Goal: Task Accomplishment & Management: Use online tool/utility

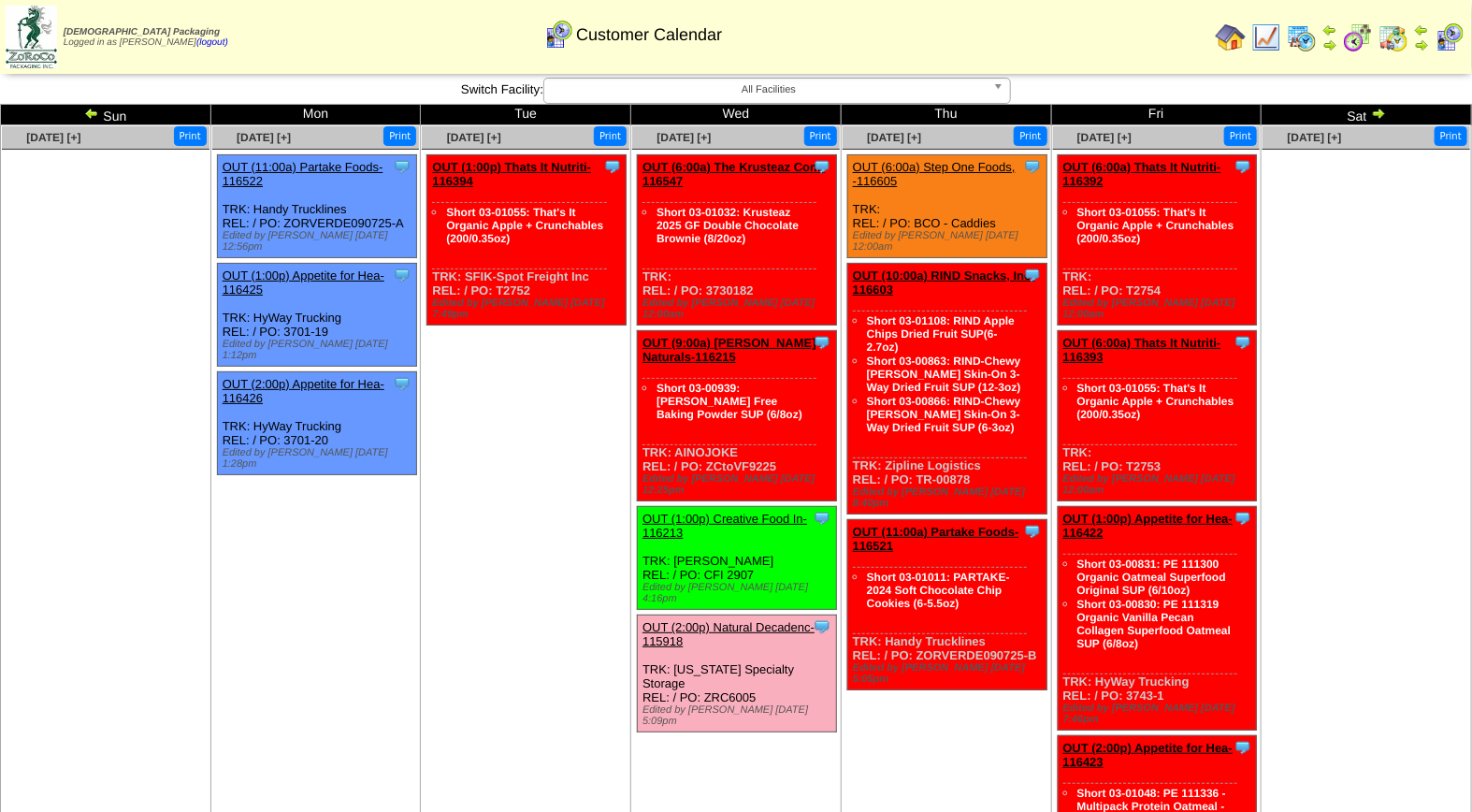
click at [943, 743] on td "Sep 11 [+] Print Clone Item OUT (6:00a) Step One Foods, -116605 Step One Foods,…" at bounding box center [946, 646] width 211 height 1043
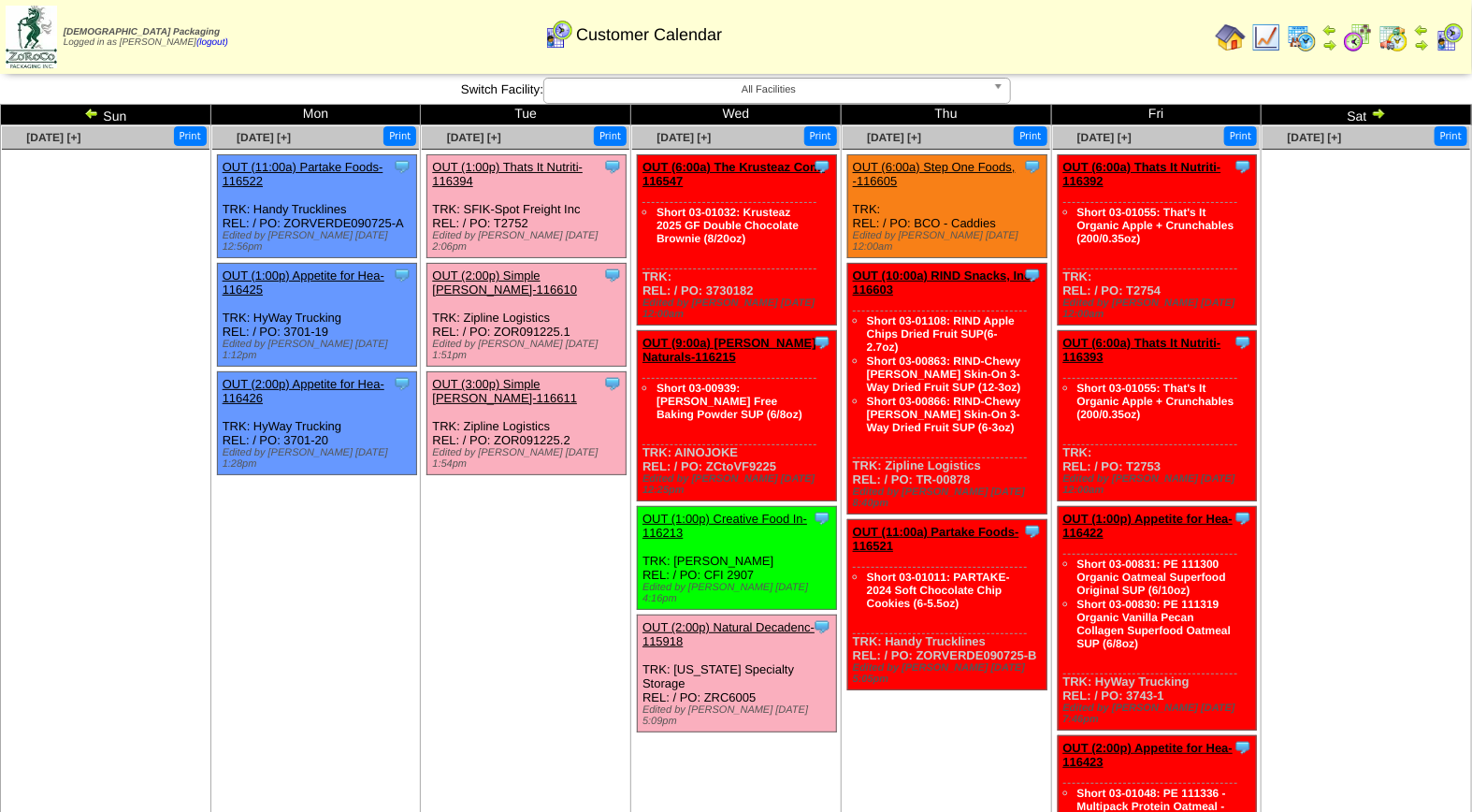
click at [526, 168] on link "OUT (1:00p) Thats It Nutriti-116394" at bounding box center [508, 174] width 151 height 28
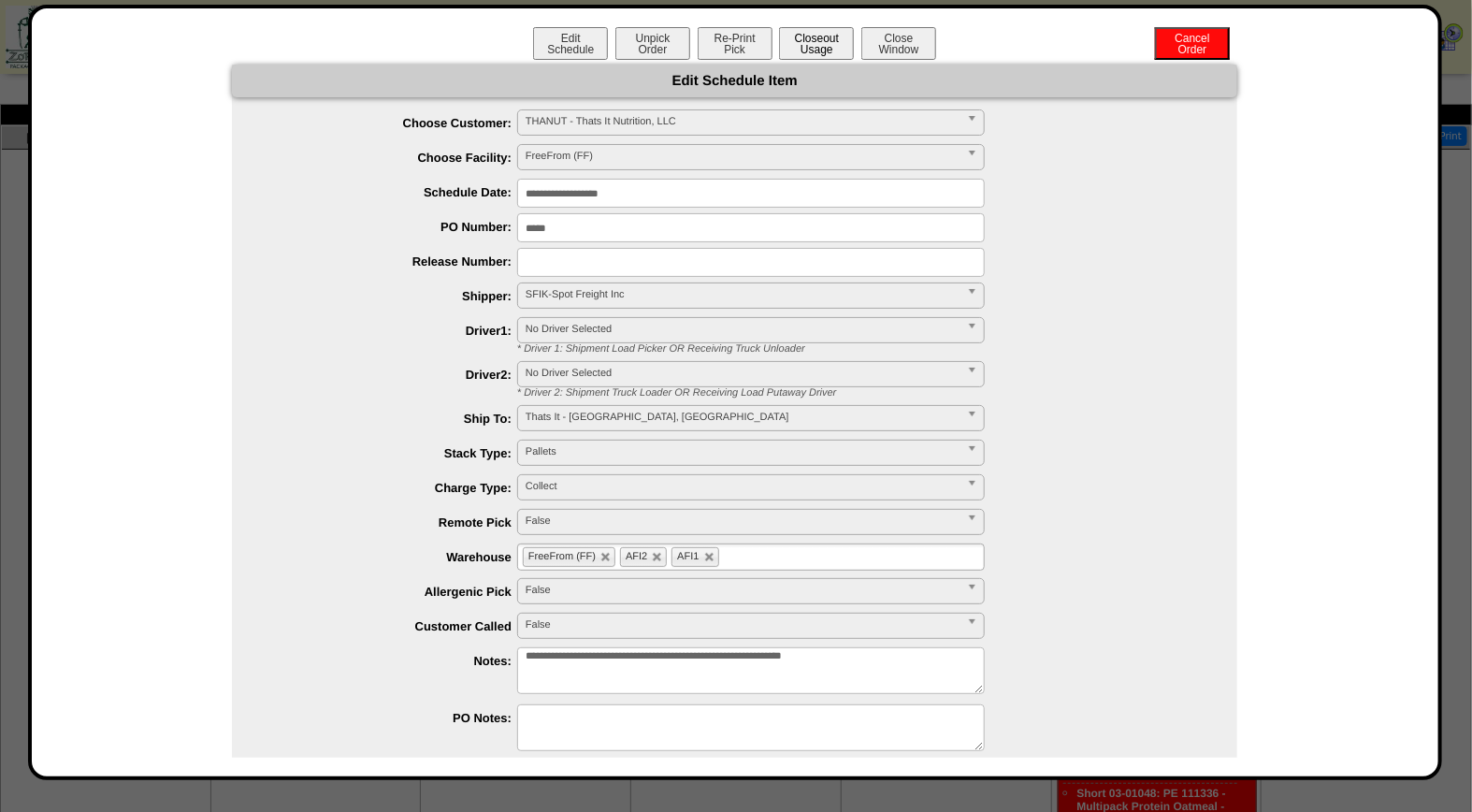
click at [809, 47] on button "Closeout Usage" at bounding box center [816, 43] width 75 height 33
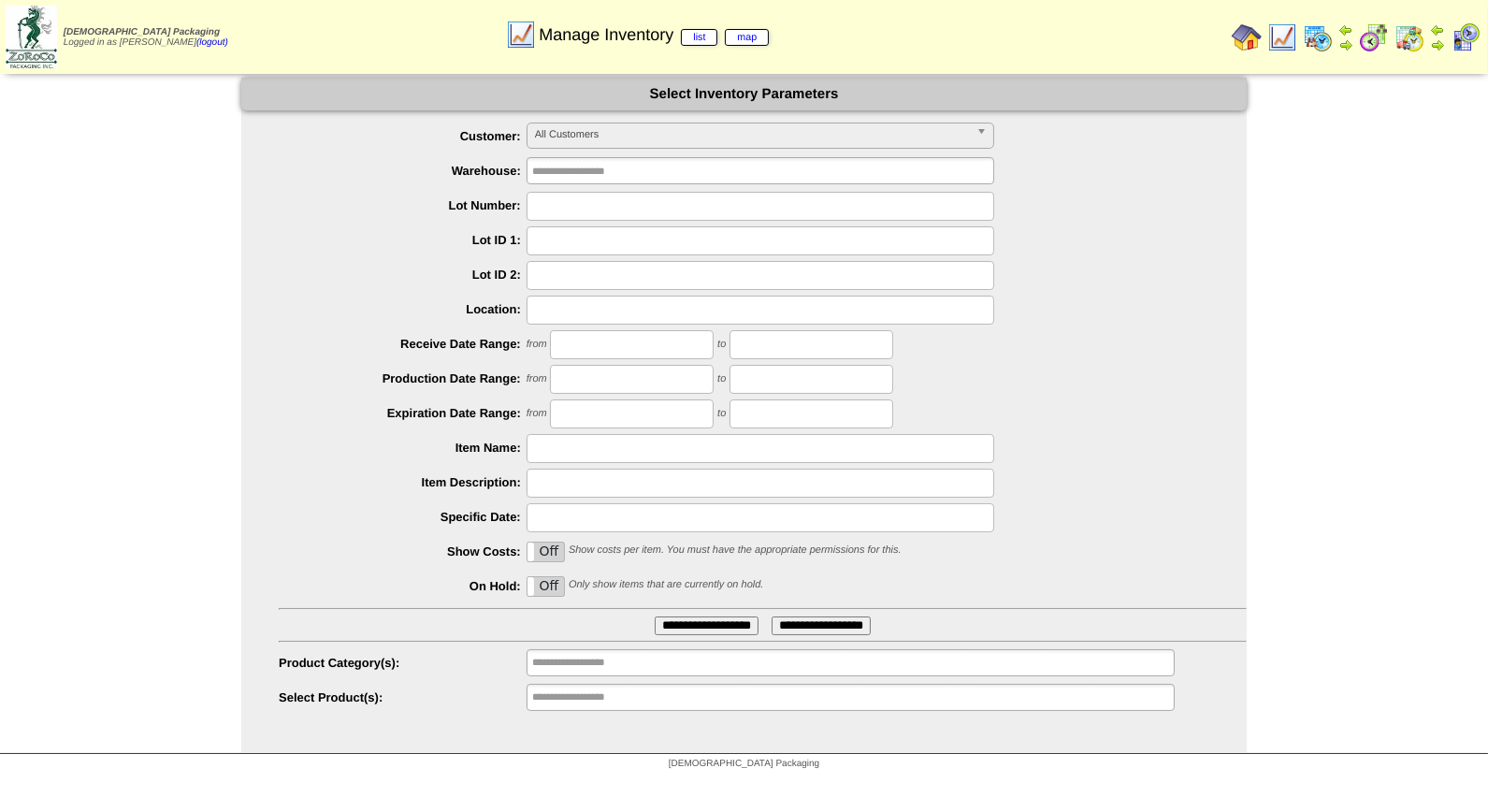
click at [697, 148] on div "All Customers" at bounding box center [760, 135] width 468 height 26
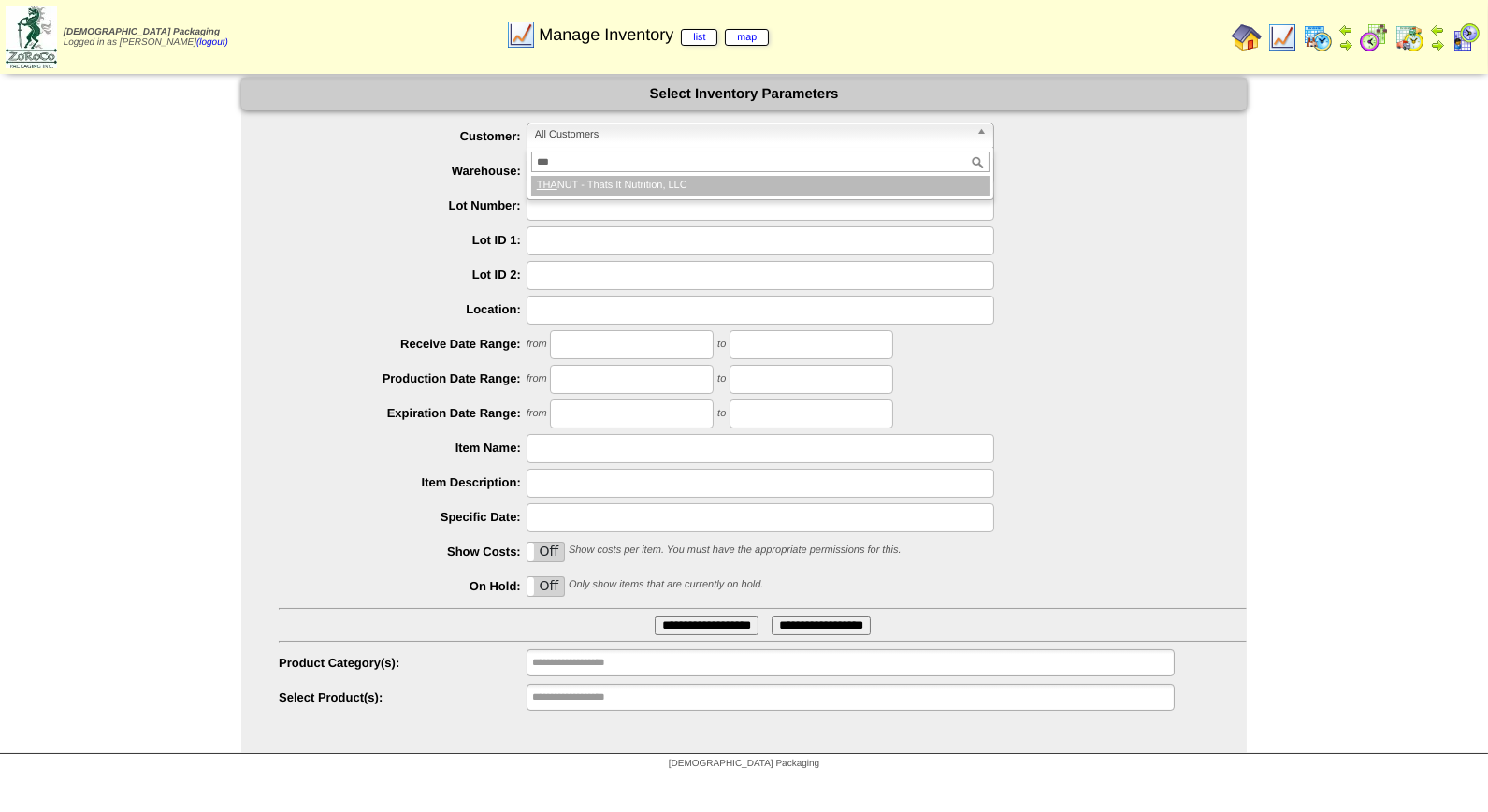
type input "***"
click at [684, 188] on li "THA NUT - Thats It Nutrition, LLC" at bounding box center [760, 186] width 458 height 20
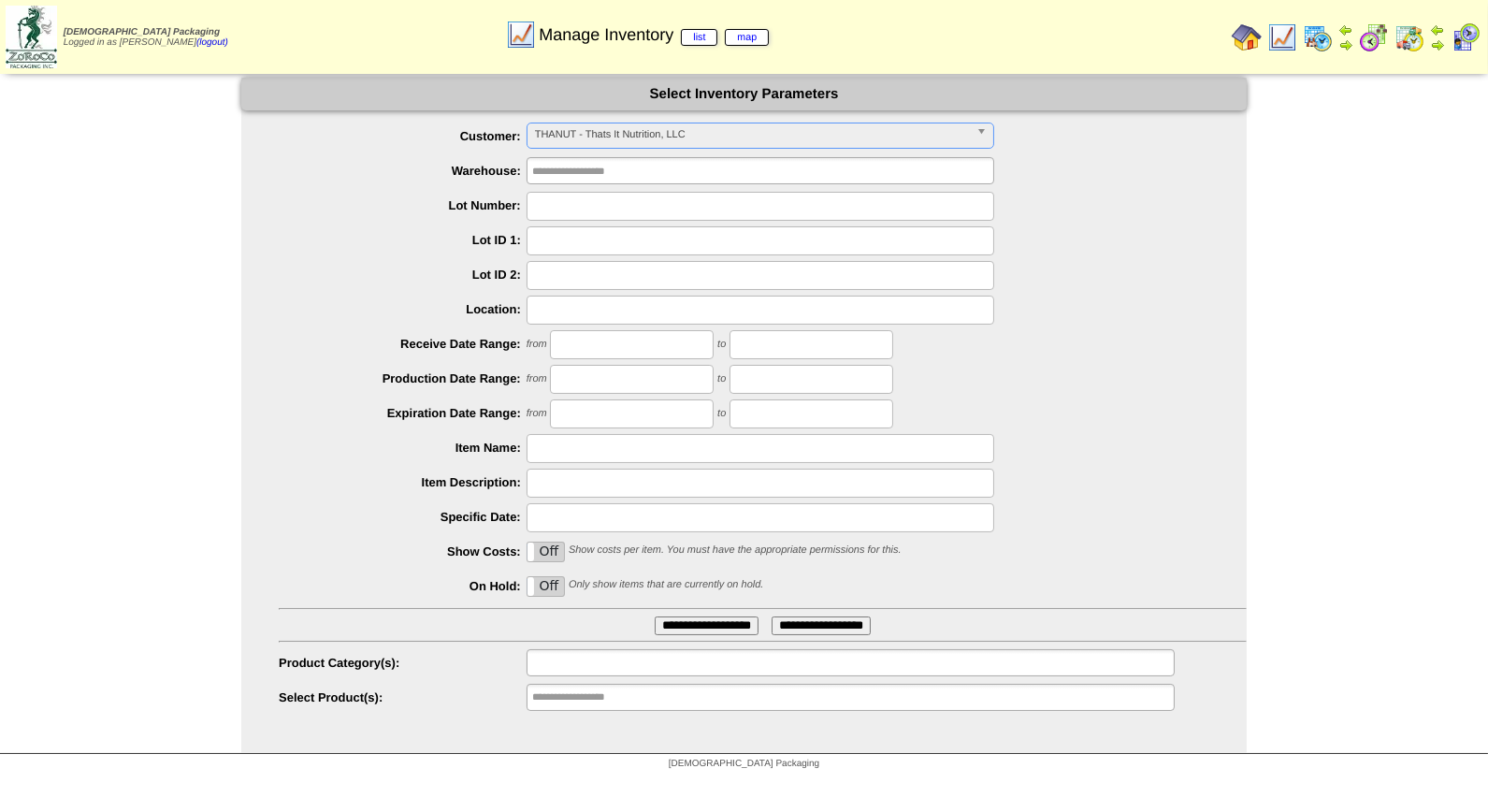
click at [624, 669] on input "text" at bounding box center [592, 663] width 119 height 24
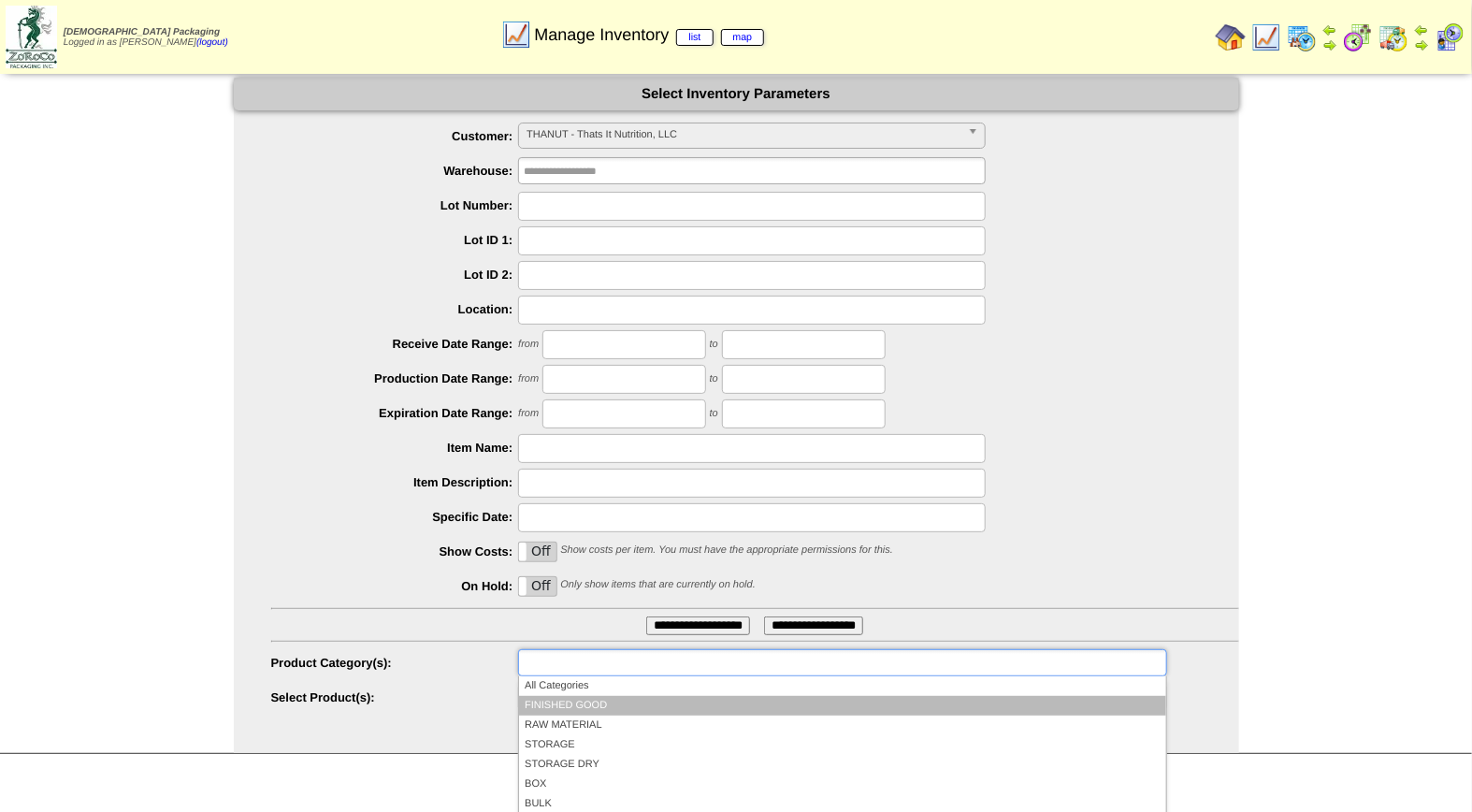
click at [638, 708] on li "FINISHED GOOD" at bounding box center [842, 706] width 646 height 20
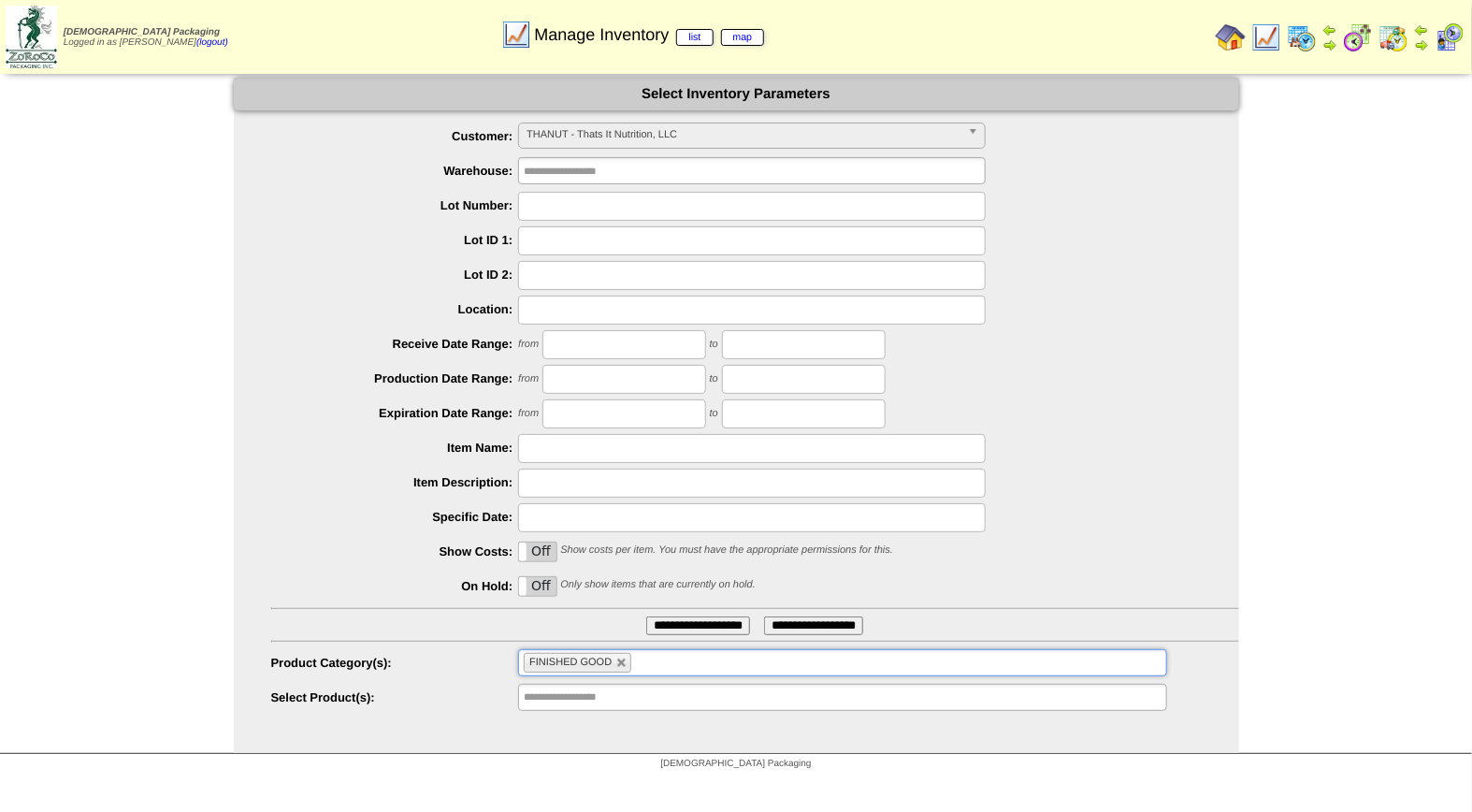
click at [677, 624] on input "**********" at bounding box center [698, 625] width 103 height 19
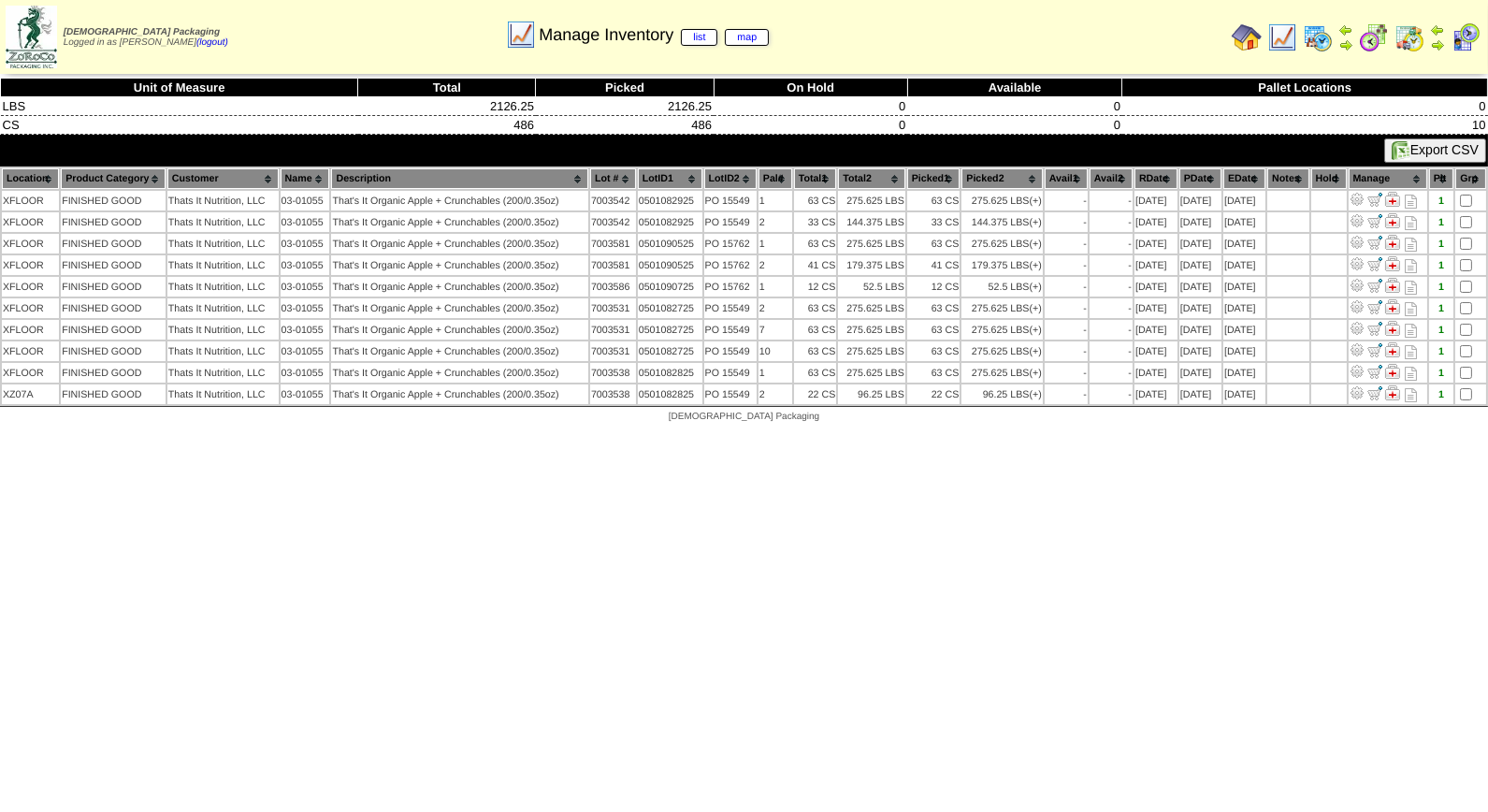
click at [1316, 29] on img at bounding box center [1318, 38] width 30 height 30
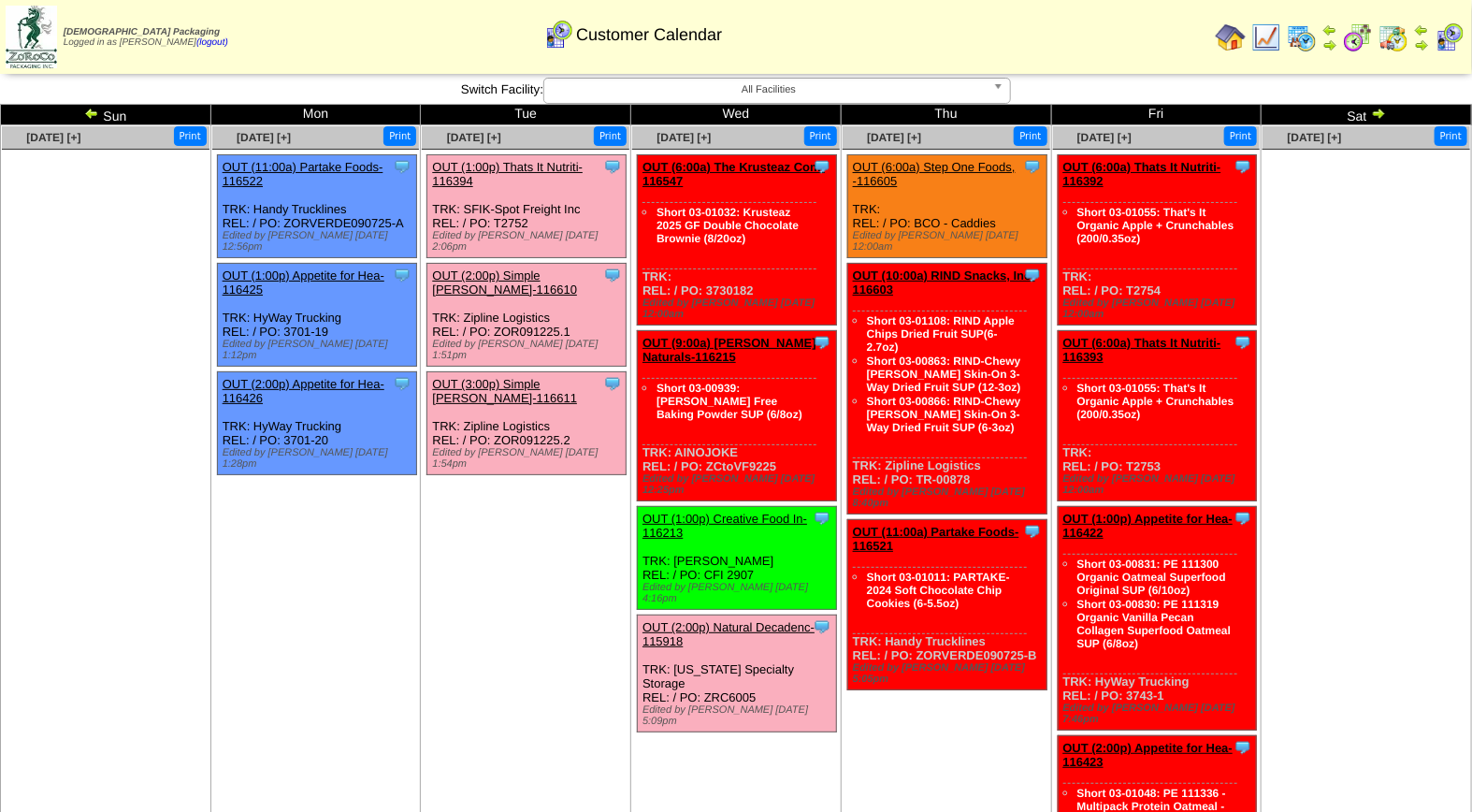
click at [528, 268] on link "OUT (2:00p) Simple [PERSON_NAME]-116610" at bounding box center [505, 282] width 145 height 28
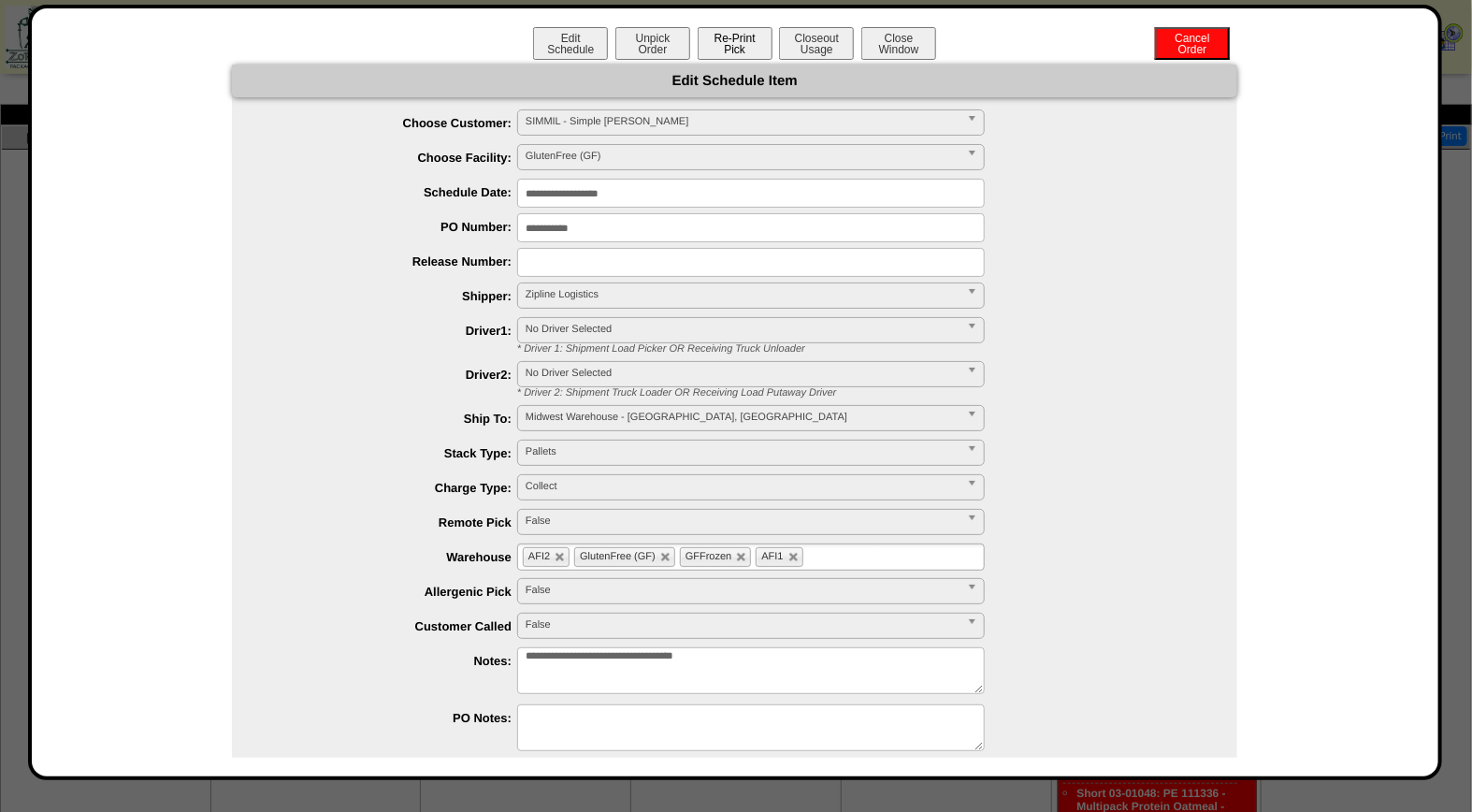
click at [727, 40] on button "Re-Print Pick" at bounding box center [735, 43] width 75 height 33
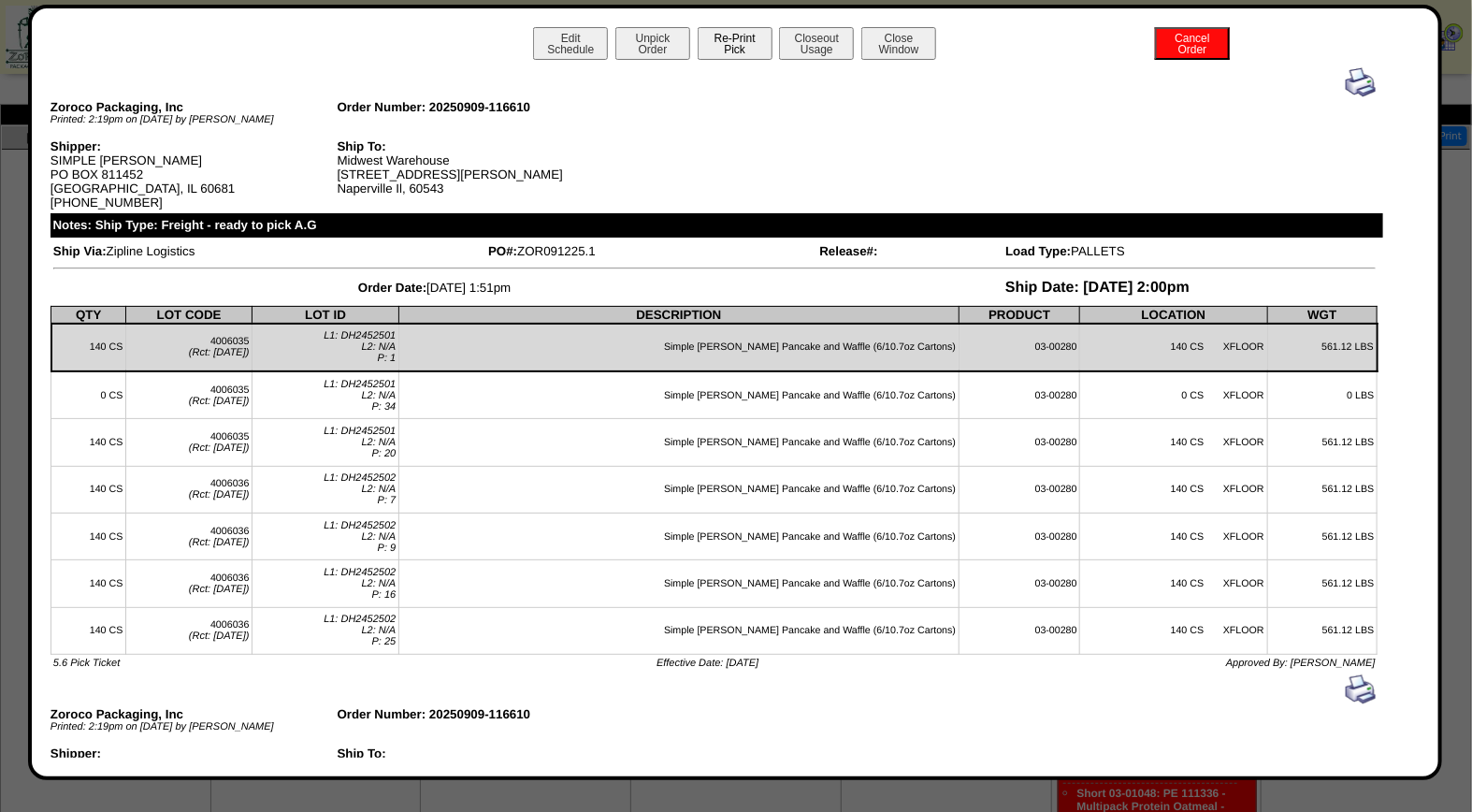
click at [748, 40] on button "Re-Print Pick" at bounding box center [735, 43] width 75 height 33
click at [1346, 87] on img at bounding box center [1361, 82] width 30 height 30
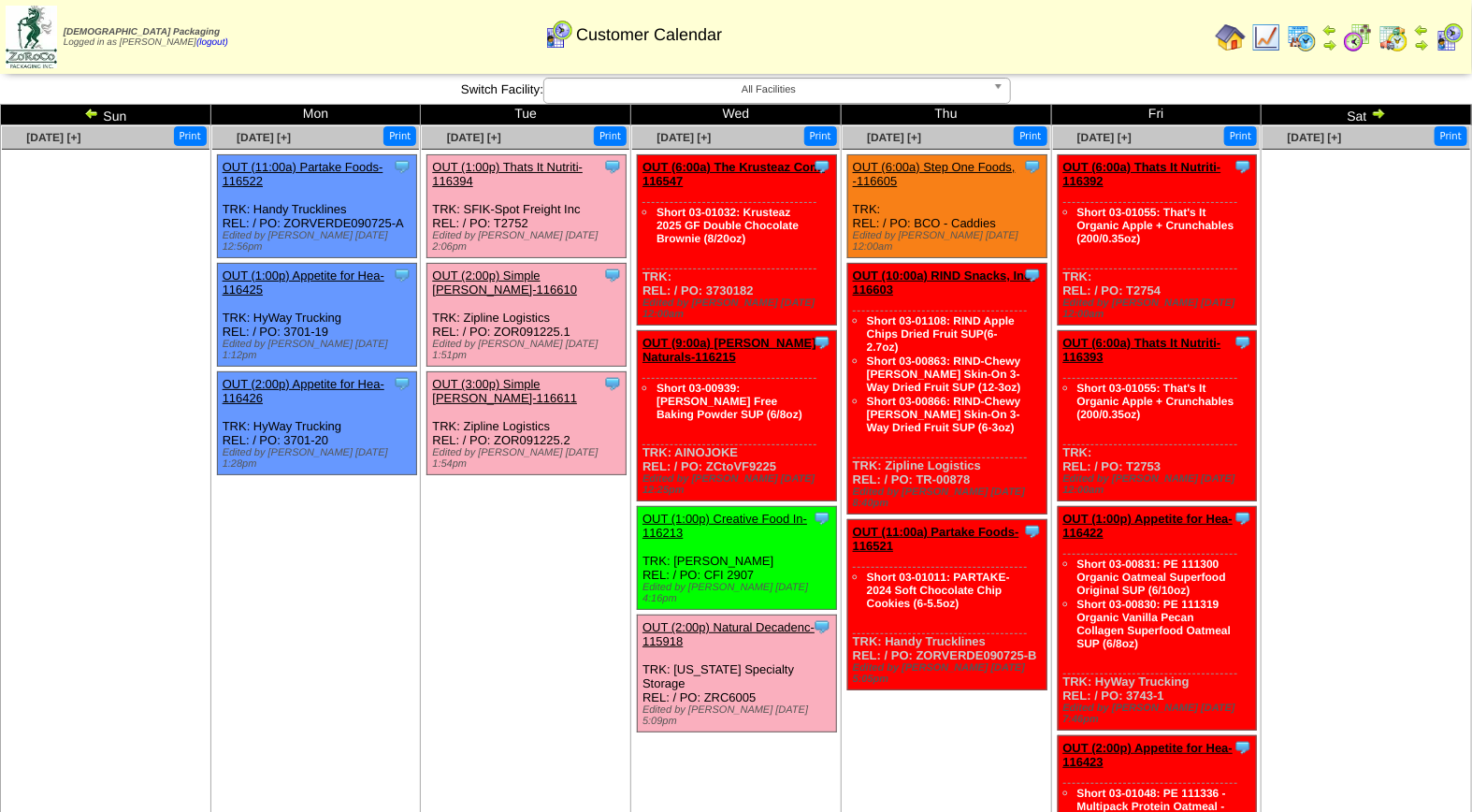
click at [533, 377] on link "OUT (3:00p) Simple [PERSON_NAME]-116611" at bounding box center [505, 391] width 145 height 28
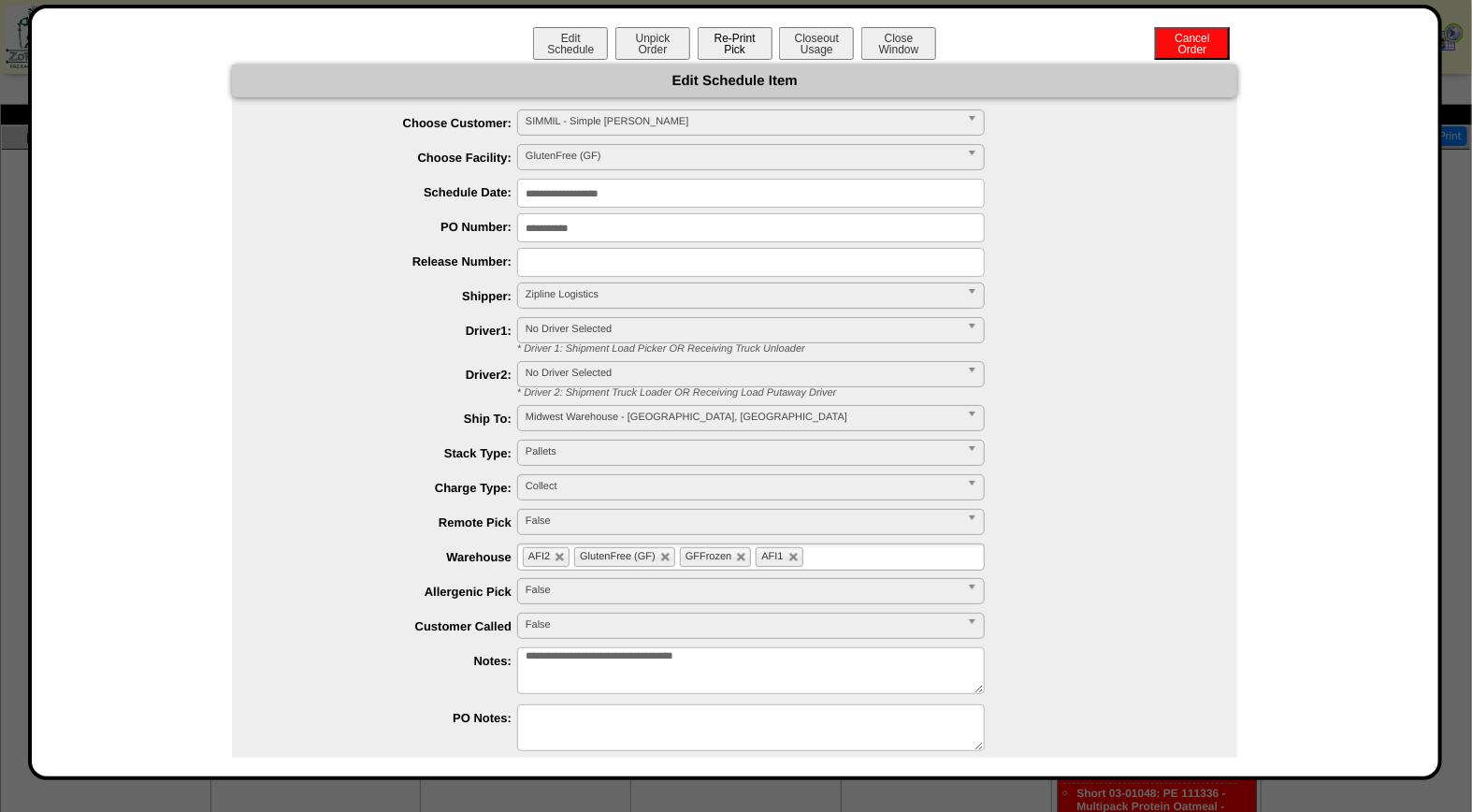
click at [736, 42] on button "Re-Print Pick" at bounding box center [735, 43] width 75 height 33
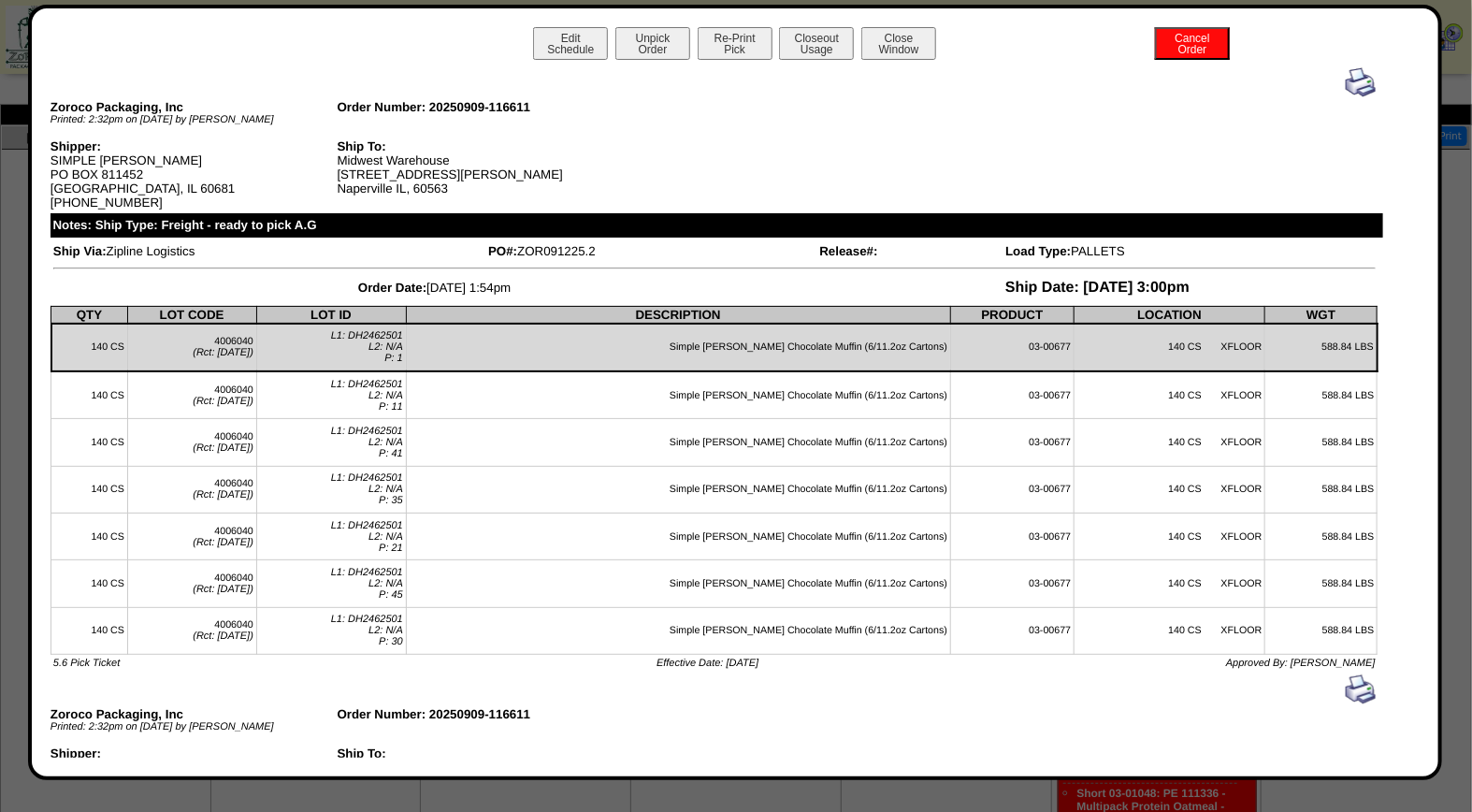
click at [1346, 79] on img at bounding box center [1361, 82] width 30 height 30
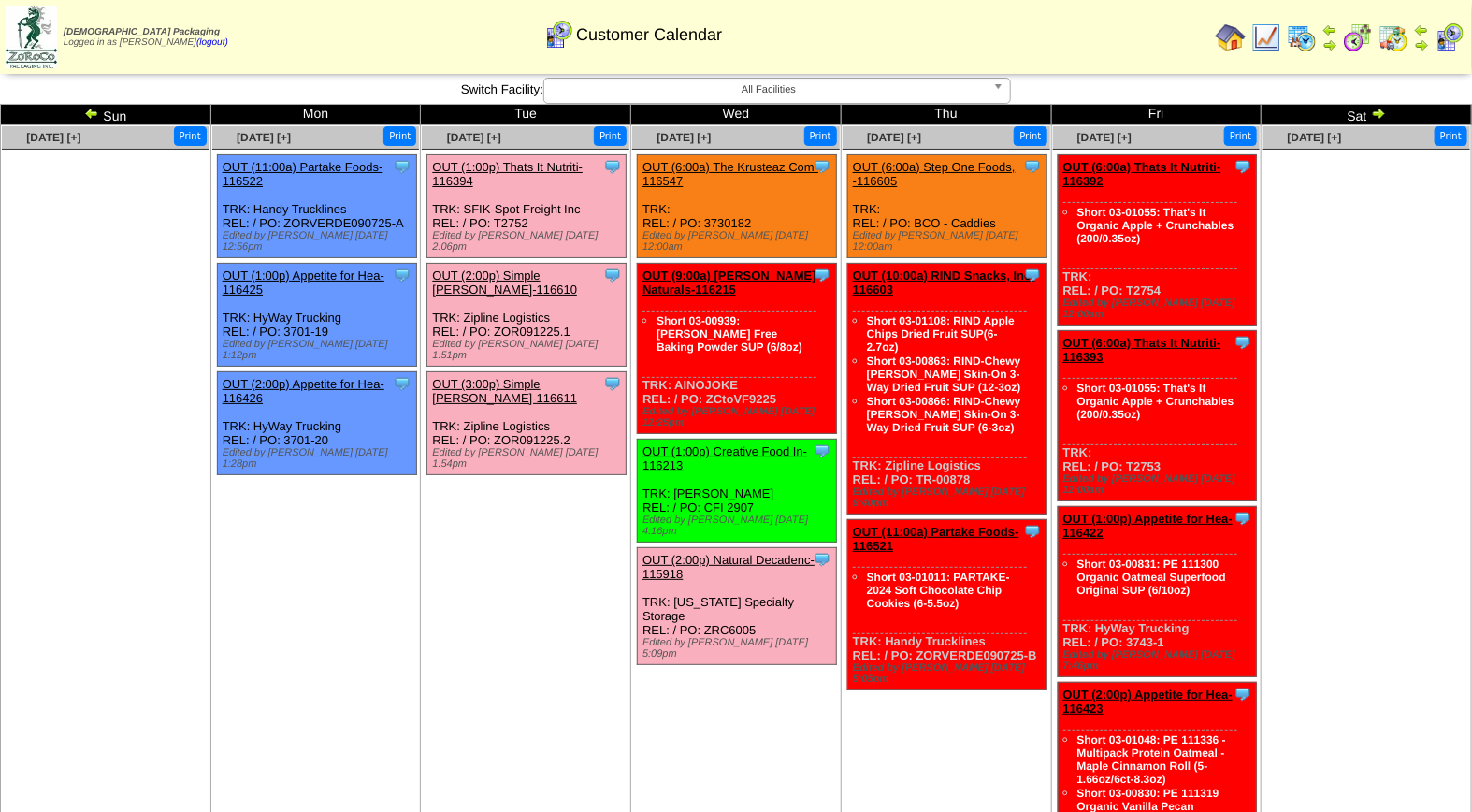
click at [525, 166] on link "OUT (1:00p) Thats It Nutriti-116394" at bounding box center [508, 174] width 151 height 28
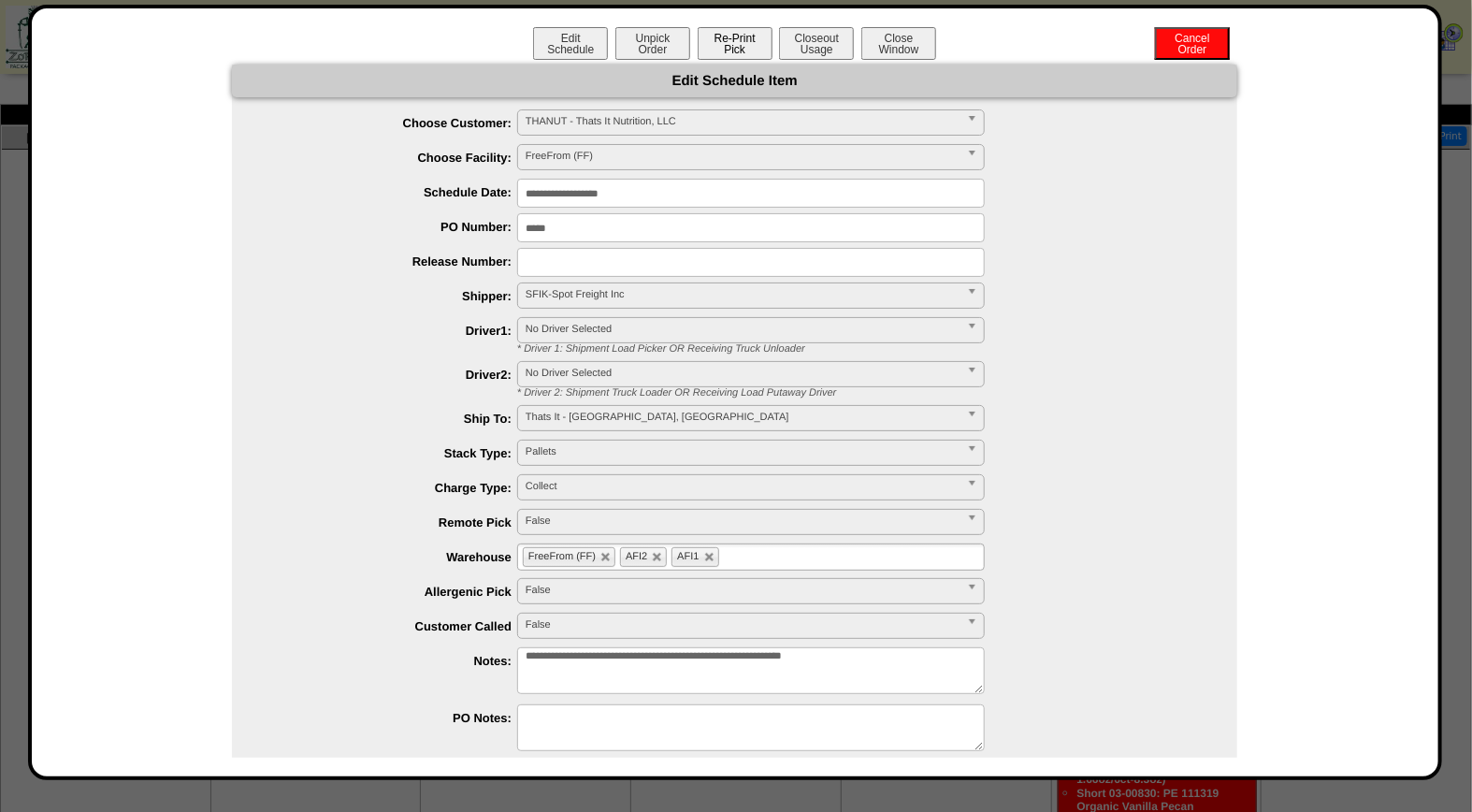
click at [739, 42] on button "Re-Print Pick" at bounding box center [735, 43] width 75 height 33
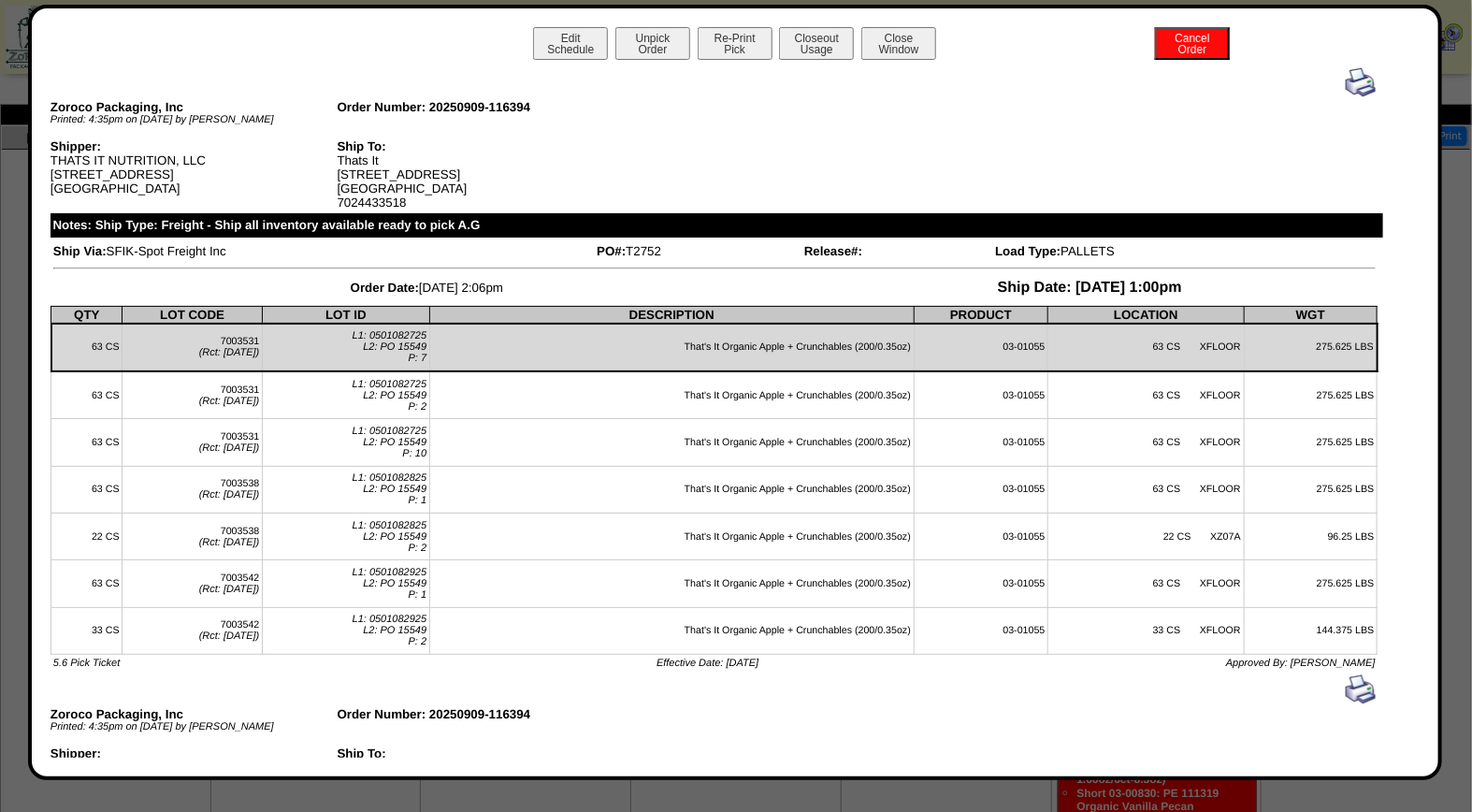
click at [1351, 71] on img at bounding box center [1361, 82] width 30 height 30
